Goal: Information Seeking & Learning: Learn about a topic

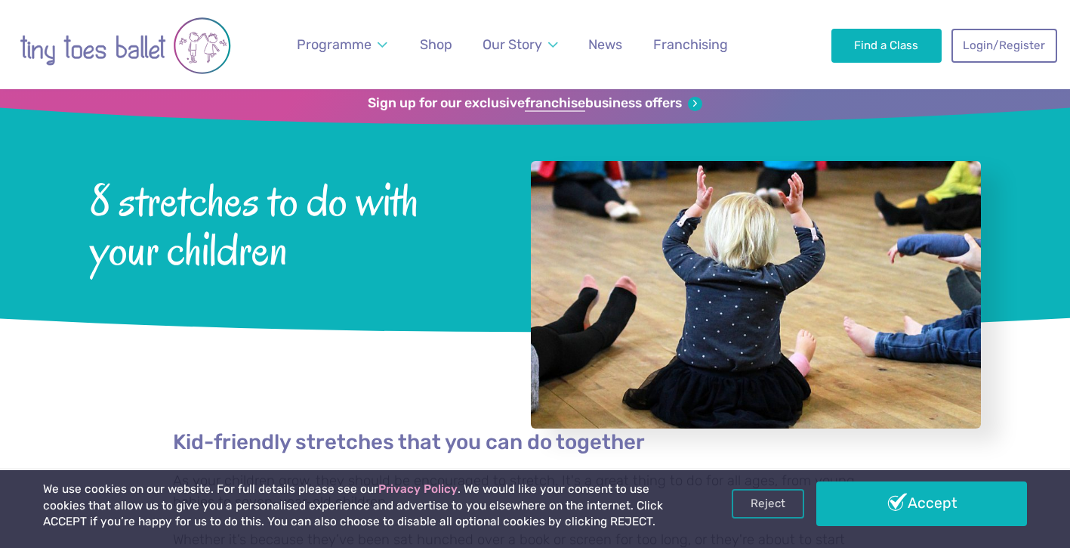
scroll to position [9, 0]
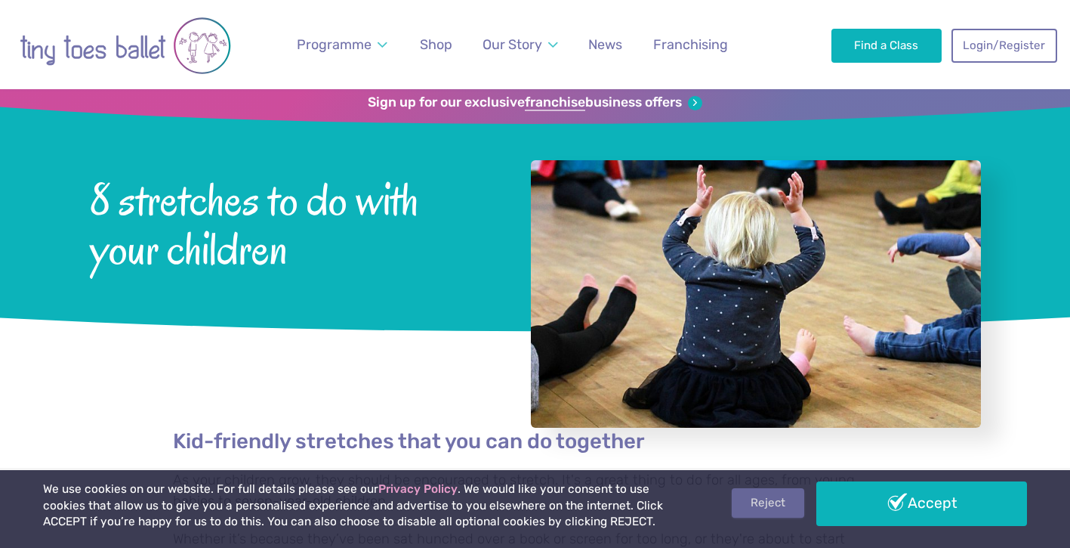
click at [773, 499] on link "Reject" at bounding box center [768, 502] width 73 height 29
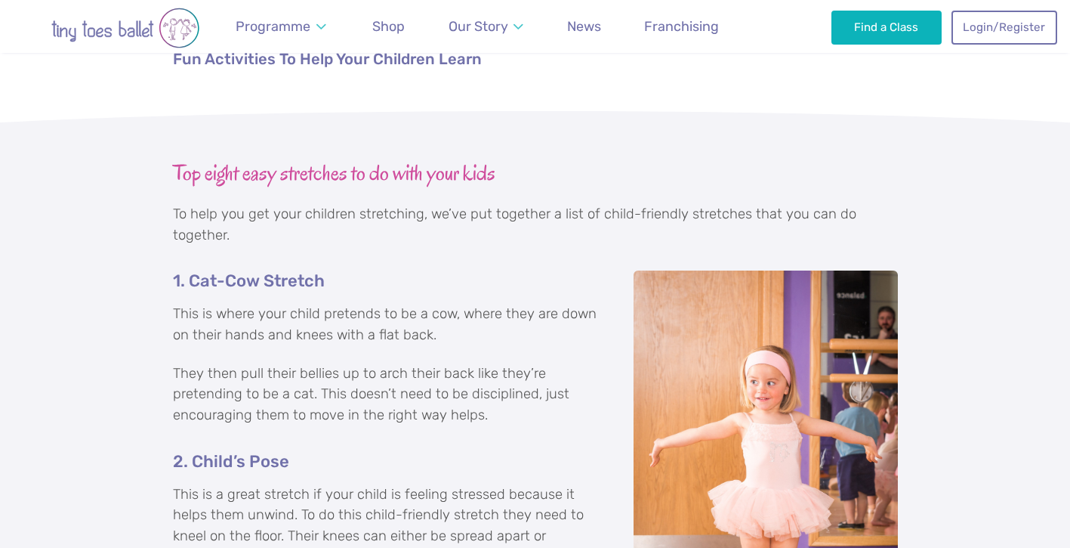
scroll to position [924, 0]
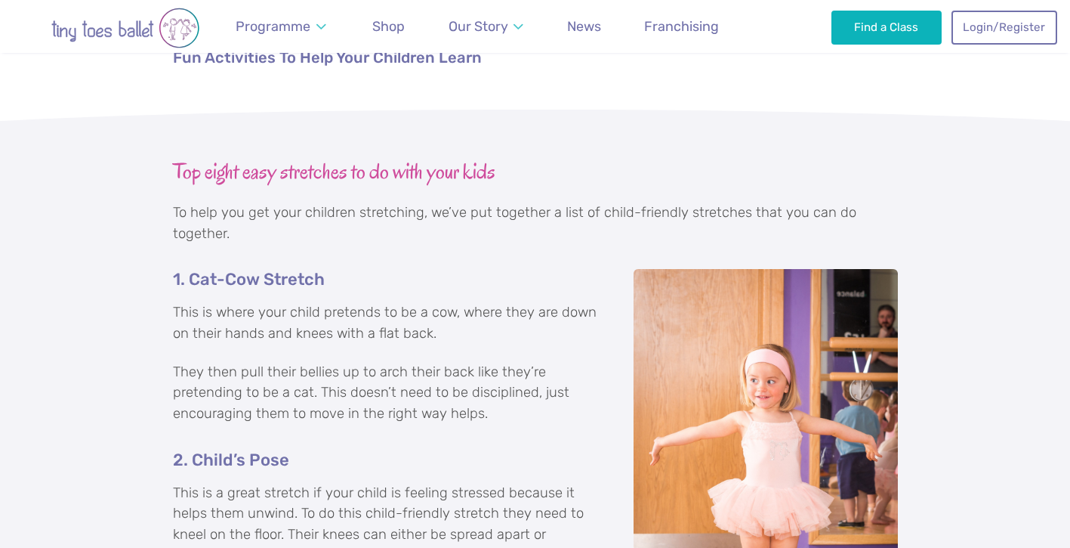
click at [233, 276] on h5 "1. Cat-Cow Stretch" at bounding box center [535, 279] width 725 height 21
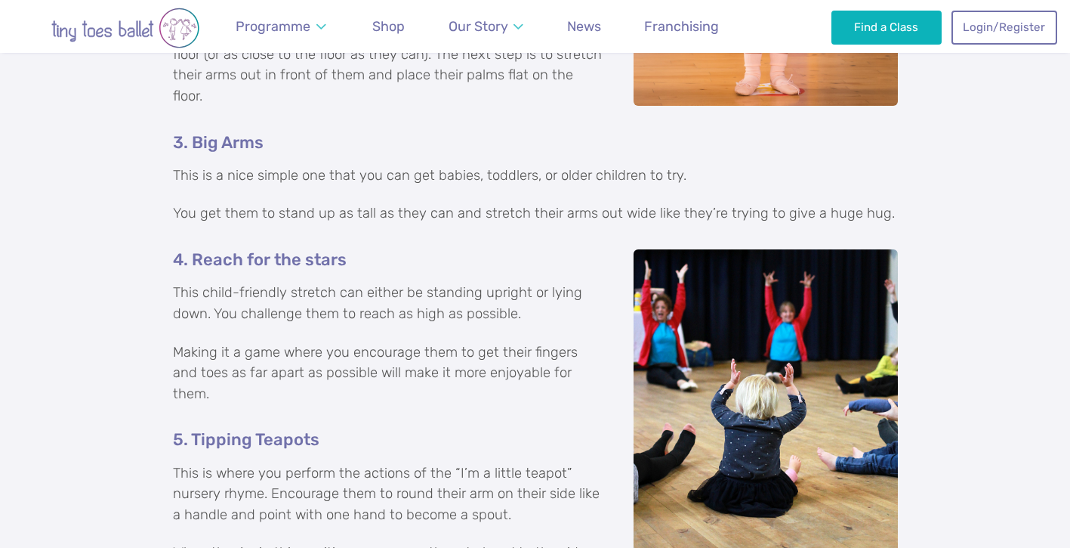
click at [222, 249] on h5 "4. Reach for the stars" at bounding box center [535, 259] width 725 height 21
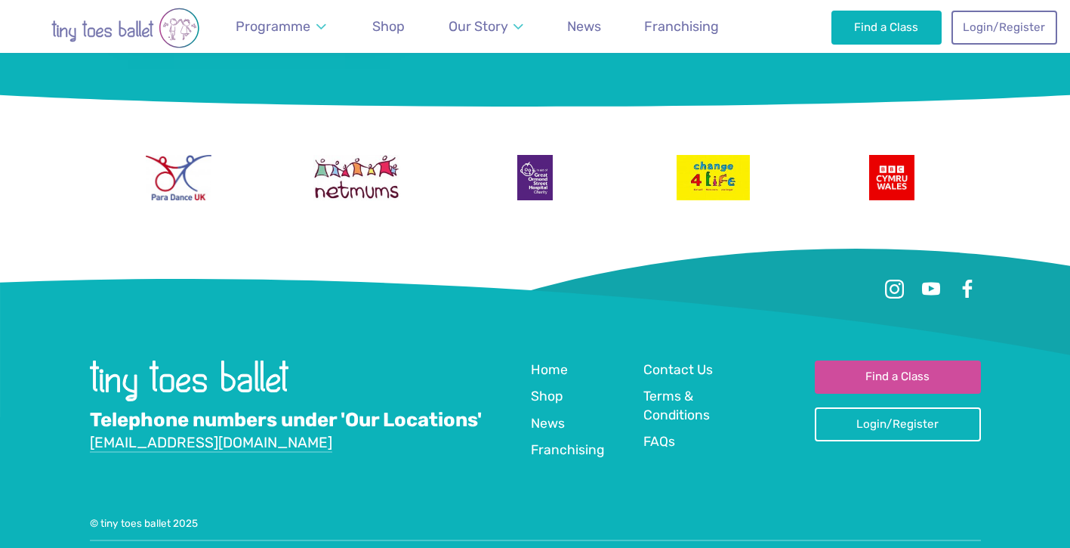
scroll to position [3677, 0]
